Goal: Task Accomplishment & Management: Manage account settings

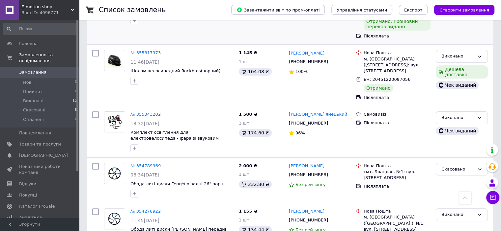
scroll to position [165, 0]
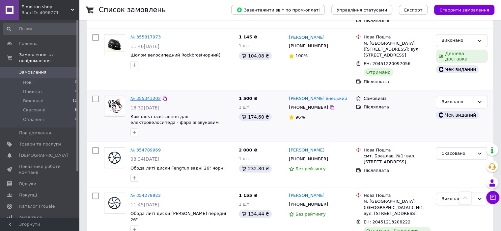
click at [142, 96] on link "№ 355343202" at bounding box center [145, 98] width 30 height 5
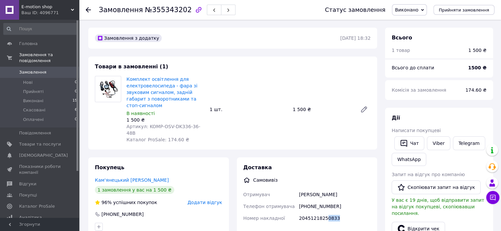
drag, startPoint x: 323, startPoint y: 204, endPoint x: 339, endPoint y: 207, distance: 16.9
click at [339, 213] on div "20451218250833" at bounding box center [335, 219] width 74 height 12
click at [364, 175] on div "Доставка Самовивіз Отримувач [PERSON_NAME] Телефон отримувача [PHONE_NUMBER] Но…" at bounding box center [306, 193] width 127 height 58
click at [33, 69] on span "Замовлення" at bounding box center [32, 72] width 27 height 6
